Goal: Information Seeking & Learning: Find specific page/section

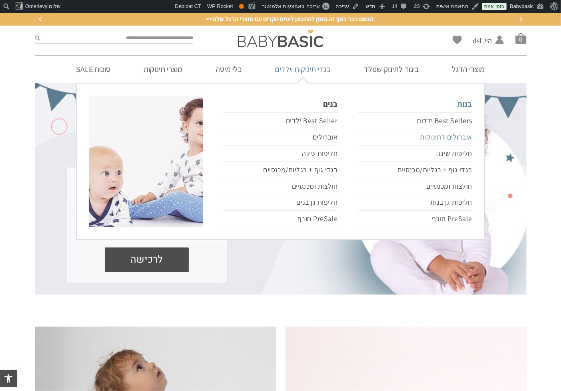
click at [431, 137] on link "אוברולים לתינוקות" at bounding box center [415, 137] width 114 height 16
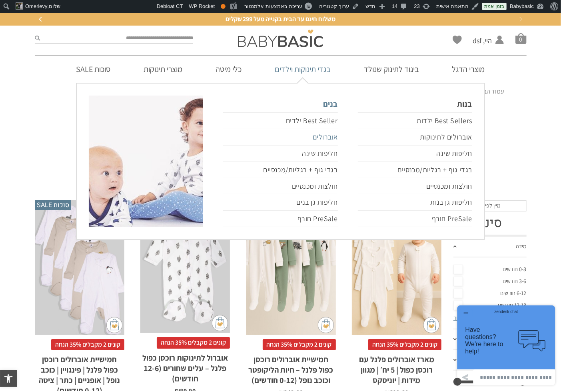
click at [324, 135] on link "אוברולים" at bounding box center [280, 137] width 114 height 16
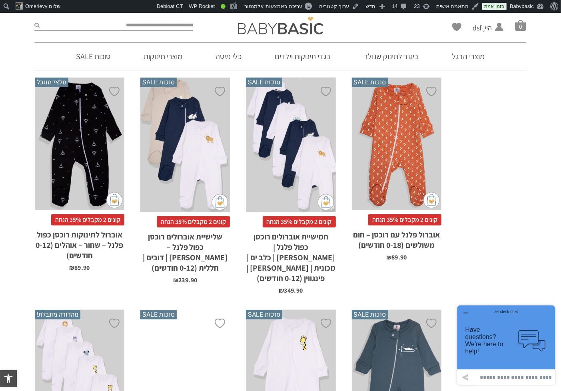
scroll to position [546, 0]
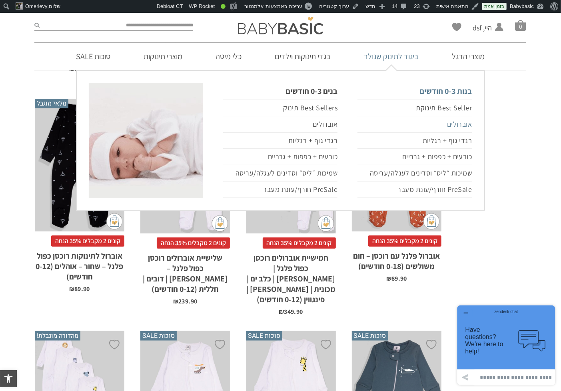
click at [455, 122] on link "אוברולים" at bounding box center [415, 124] width 114 height 16
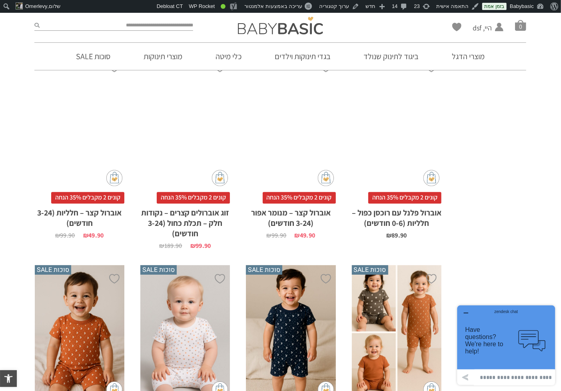
scroll to position [1399, 0]
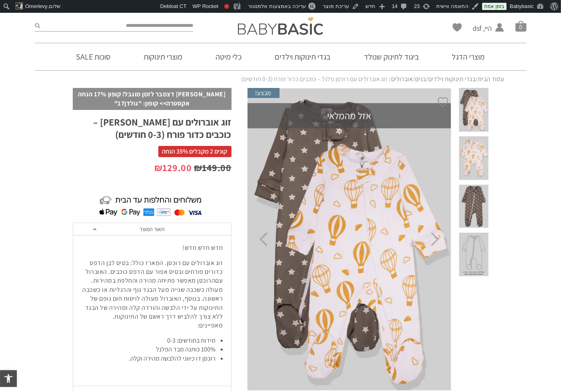
click at [478, 185] on span at bounding box center [473, 207] width 29 height 44
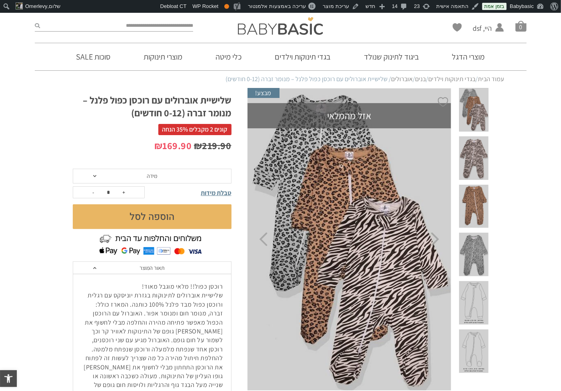
click at [480, 185] on span at bounding box center [473, 207] width 29 height 44
click at [489, 185] on div at bounding box center [473, 239] width 37 height 303
click at [474, 185] on span at bounding box center [473, 207] width 29 height 44
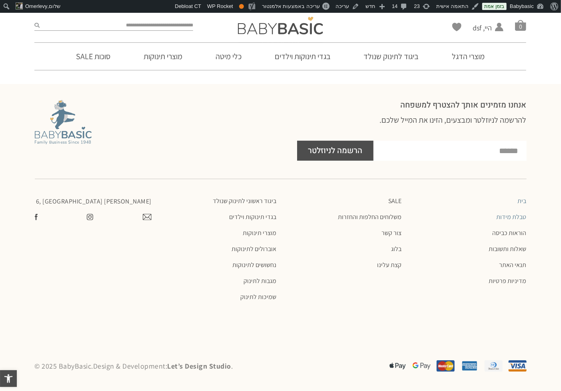
click at [516, 217] on link "טבלת מידות" at bounding box center [468, 217] width 117 height 8
